Goal: Find contact information: Find contact information

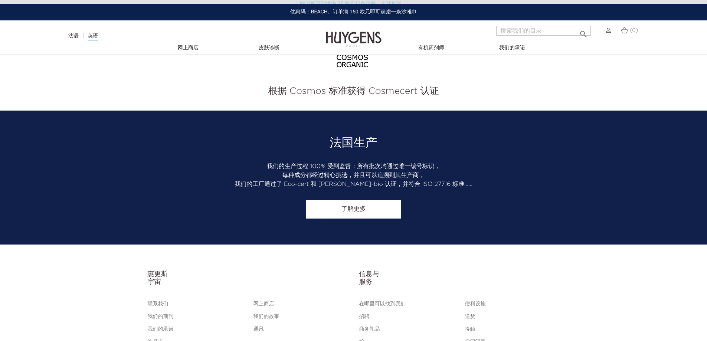
scroll to position [1203, 0]
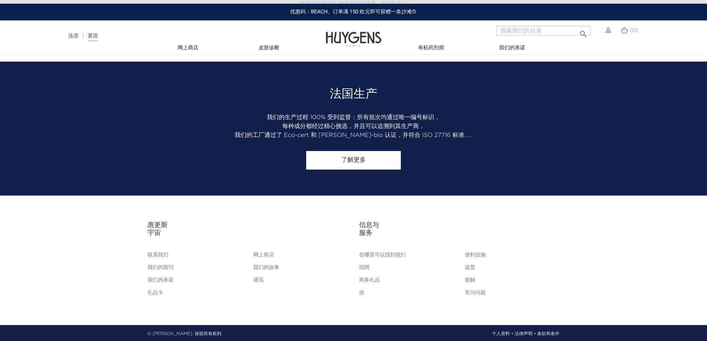
click at [159, 253] on font "联系我们" at bounding box center [158, 255] width 21 height 5
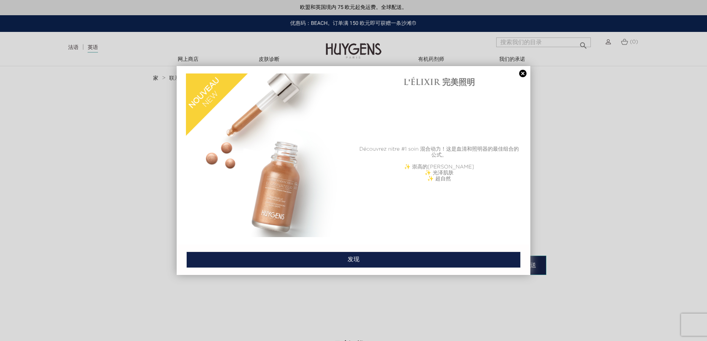
click at [524, 75] on link at bounding box center [523, 74] width 10 height 8
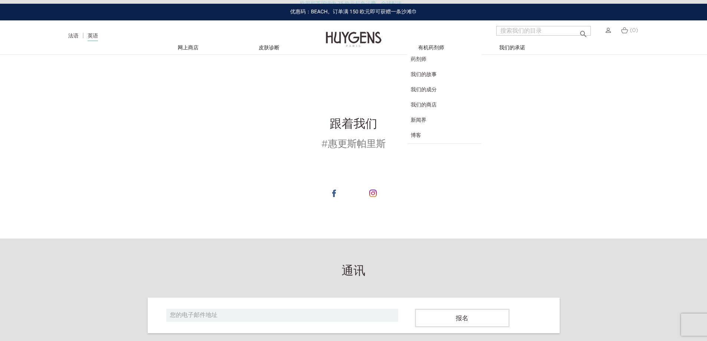
scroll to position [334, 0]
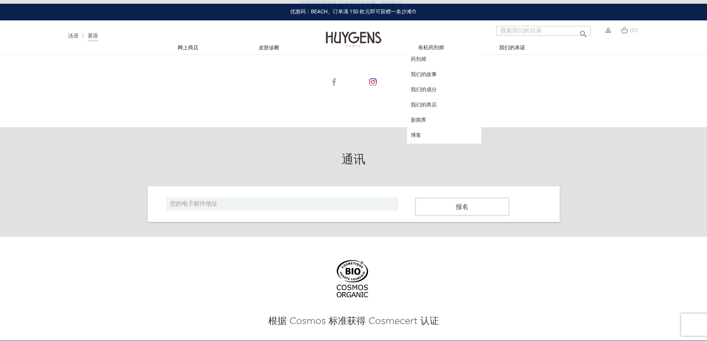
click at [333, 81] on img at bounding box center [333, 81] width 7 height 7
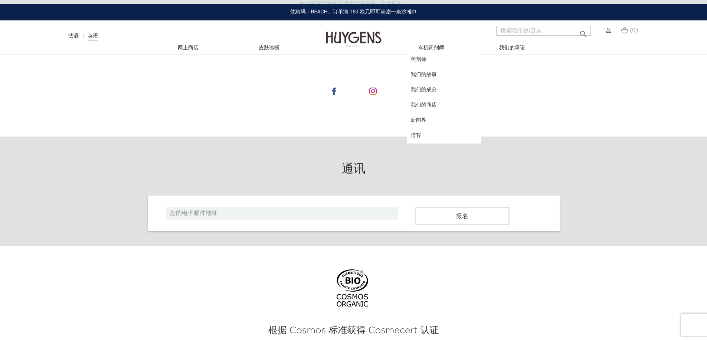
scroll to position [223, 0]
